Goal: Transaction & Acquisition: Subscribe to service/newsletter

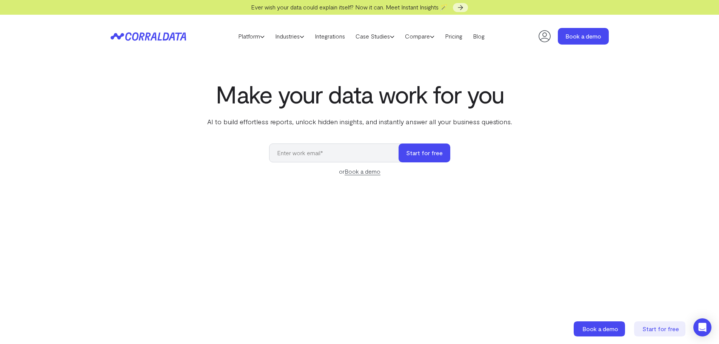
click at [327, 147] on input "email" at bounding box center [337, 152] width 137 height 19
click at [419, 156] on button "Start for free" at bounding box center [424, 152] width 52 height 19
drag, startPoint x: 364, startPoint y: 152, endPoint x: 237, endPoint y: 151, distance: 127.1
click at [237, 151] on div "Make your data work for you AI to build effortless reports, unlock hidden insig…" at bounding box center [359, 257] width 543 height 355
paste input "5090white@tiffincrane"
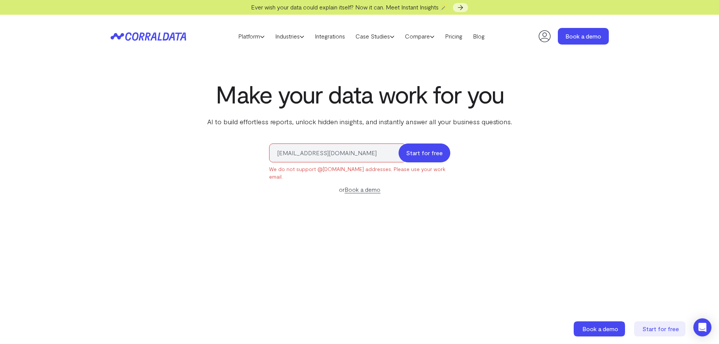
type input "5090white@tiffincrane.com"
click at [417, 157] on button "Start for free" at bounding box center [424, 152] width 52 height 19
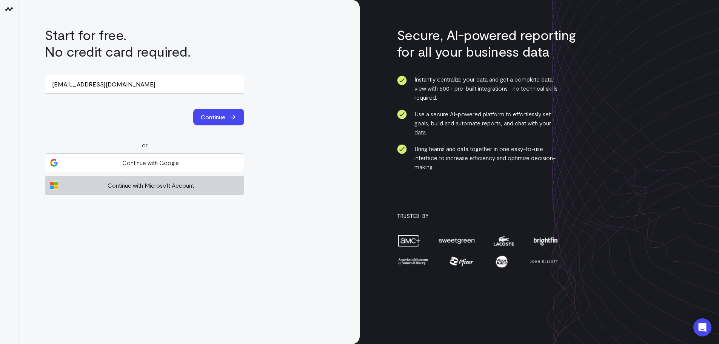
click at [151, 185] on span "Continue with Microsoft Account" at bounding box center [150, 185] width 177 height 9
